Goal: Transaction & Acquisition: Purchase product/service

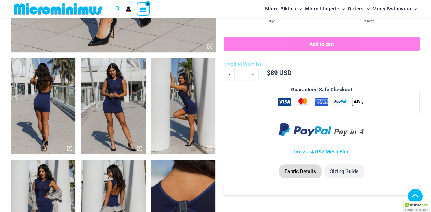
scroll to position [306, 0]
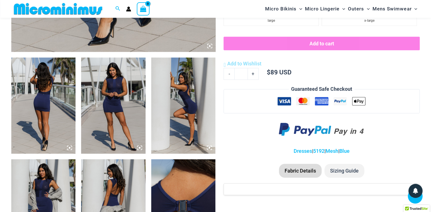
click at [46, 112] on img at bounding box center [43, 106] width 64 height 96
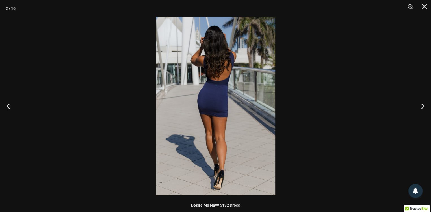
click at [234, 116] on img at bounding box center [215, 106] width 119 height 179
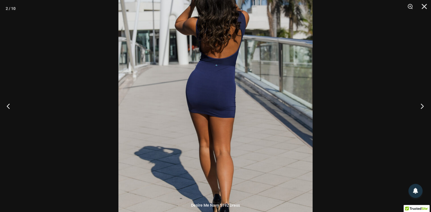
click at [424, 107] on button "Next" at bounding box center [420, 106] width 21 height 28
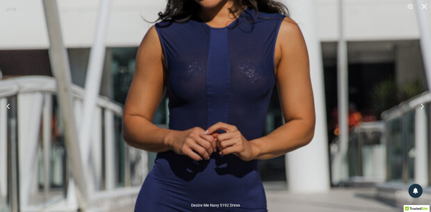
click at [421, 106] on button "Next" at bounding box center [420, 106] width 21 height 28
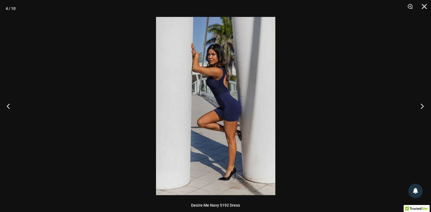
click at [421, 106] on button "Next" at bounding box center [420, 106] width 21 height 28
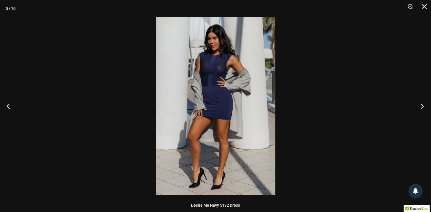
click at [421, 106] on button "Next" at bounding box center [420, 106] width 21 height 28
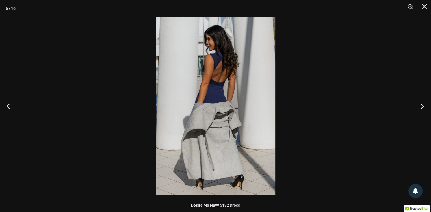
click at [421, 106] on button "Next" at bounding box center [420, 106] width 21 height 28
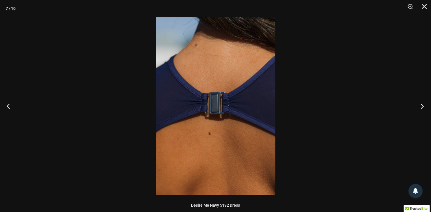
click at [421, 106] on button "Next" at bounding box center [420, 106] width 21 height 28
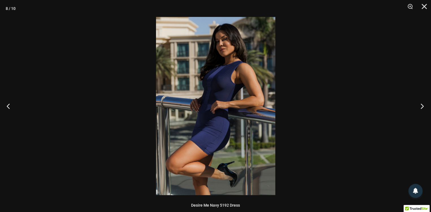
click at [421, 106] on button "Next" at bounding box center [420, 106] width 21 height 28
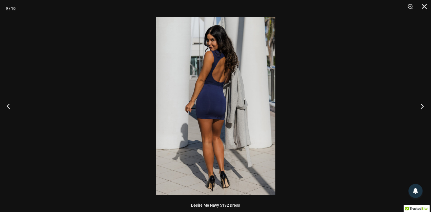
click at [421, 106] on button "Next" at bounding box center [420, 106] width 21 height 28
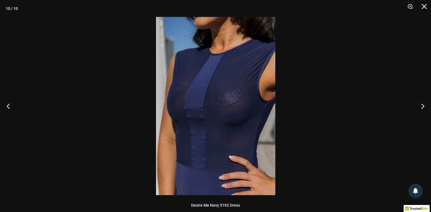
click at [245, 104] on img at bounding box center [215, 106] width 119 height 179
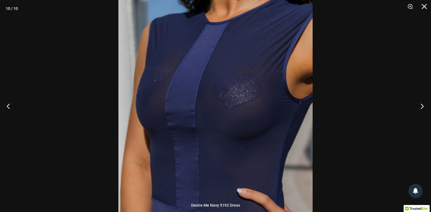
click at [421, 107] on button "Next" at bounding box center [420, 106] width 21 height 28
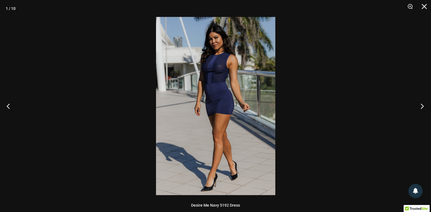
click at [422, 107] on button "Next" at bounding box center [420, 106] width 21 height 28
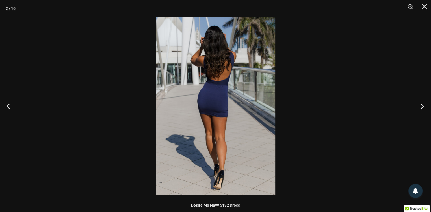
click at [422, 107] on button "Next" at bounding box center [420, 106] width 21 height 28
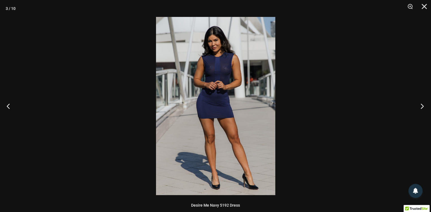
click at [422, 107] on button "Next" at bounding box center [420, 106] width 21 height 28
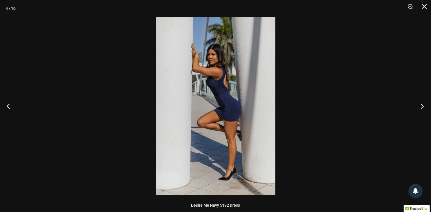
click at [421, 107] on button "Next" at bounding box center [420, 106] width 21 height 28
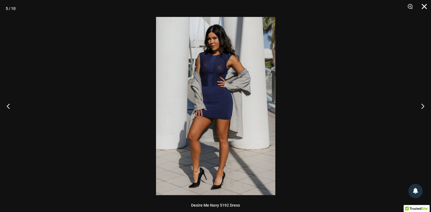
click at [424, 7] on button "Close" at bounding box center [422, 8] width 14 height 17
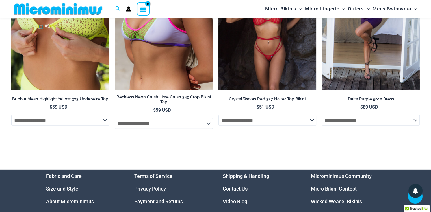
scroll to position [1759, 0]
